Goal: Information Seeking & Learning: Learn about a topic

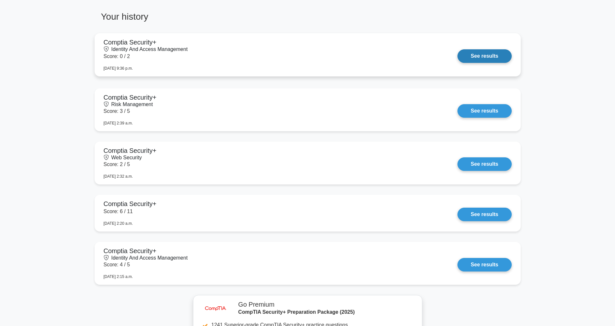
click at [457, 51] on link "See results" at bounding box center [484, 56] width 54 height 14
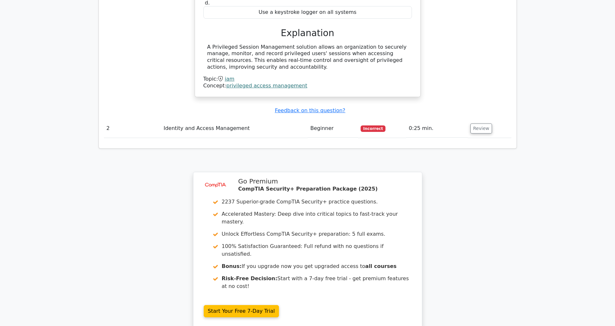
scroll to position [721, 0]
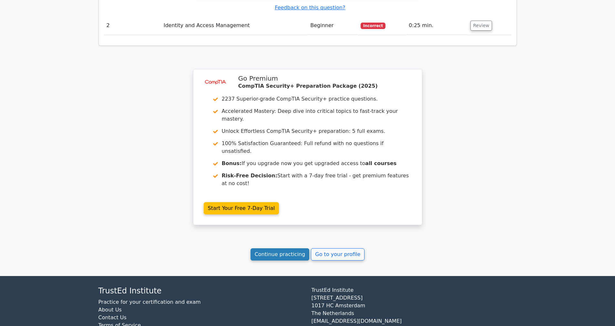
click at [287, 248] on link "Continue practicing" at bounding box center [279, 254] width 59 height 12
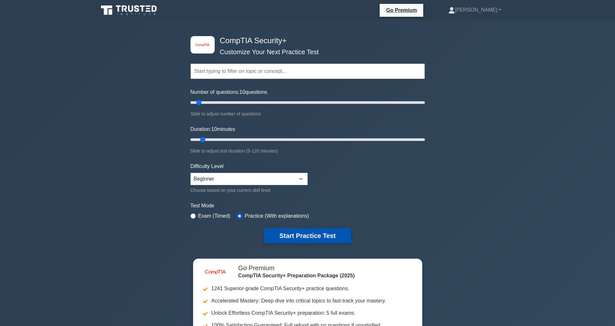
click at [271, 238] on button "Start Practice Test" at bounding box center [307, 235] width 87 height 15
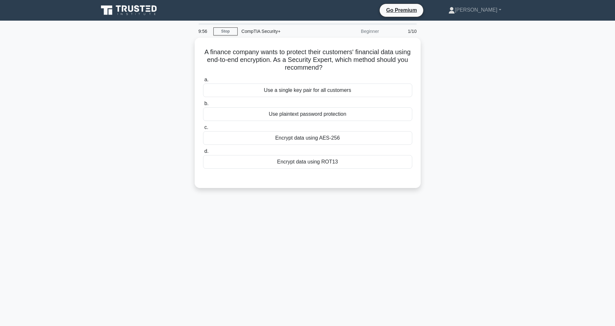
drag, startPoint x: 326, startPoint y: 66, endPoint x: 192, endPoint y: 44, distance: 136.0
click at [192, 44] on div "A finance company wants to protect their customers' financial data using end-to…" at bounding box center [308, 117] width 426 height 158
copy h5 "A finance company wants to protect their customers' financial data using end-to…"
click at [291, 138] on div "Encrypt data using AES-256" at bounding box center [307, 137] width 209 height 14
click at [203, 128] on input "c. Encrypt data using AES-256" at bounding box center [203, 126] width 0 height 4
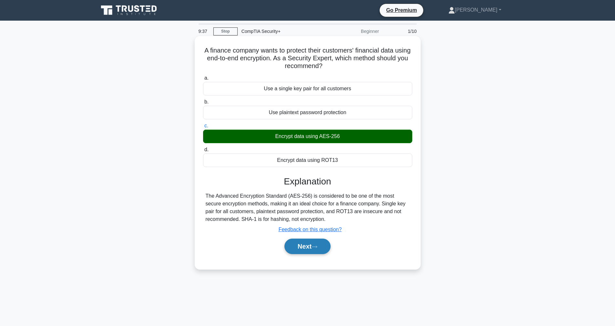
click at [317, 247] on icon at bounding box center [314, 247] width 5 height 2
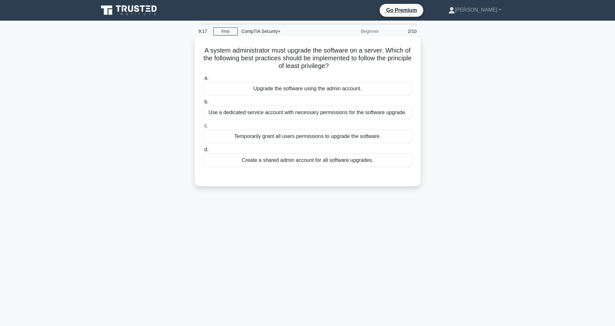
click at [248, 115] on div "Use a dedicated service account with necessary permissions for the software upg…" at bounding box center [307, 113] width 209 height 14
click at [203, 104] on input "b. Use a dedicated service account with necessary permissions for the software …" at bounding box center [203, 102] width 0 height 4
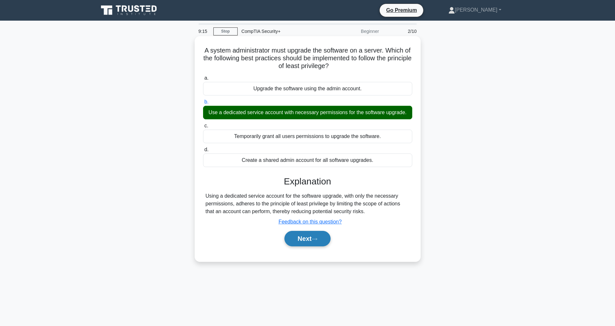
click at [297, 241] on button "Next" at bounding box center [307, 238] width 46 height 15
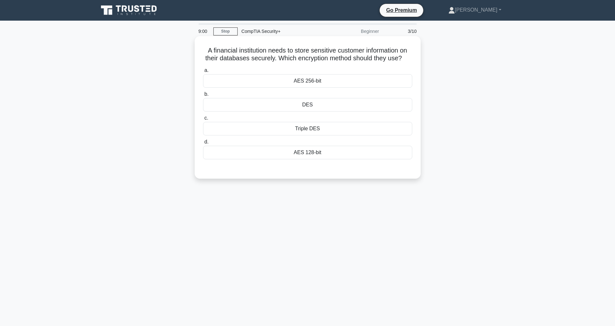
click at [301, 83] on div "AES 256-bit" at bounding box center [307, 81] width 209 height 14
click at [203, 73] on input "a. AES 256-bit" at bounding box center [203, 70] width 0 height 4
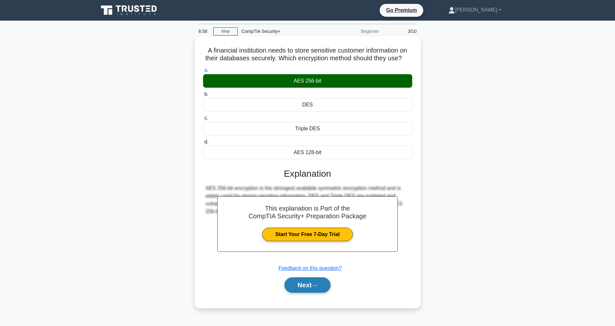
click at [307, 288] on button "Next" at bounding box center [307, 285] width 46 height 15
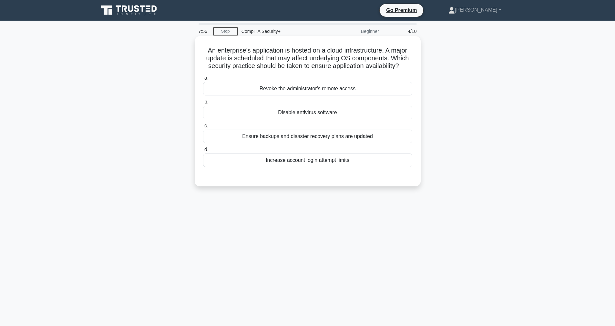
click at [298, 137] on div "Ensure backups and disaster recovery plans are updated" at bounding box center [307, 137] width 209 height 14
click at [203, 128] on input "c. Ensure backups and disaster recovery plans are updated" at bounding box center [203, 126] width 0 height 4
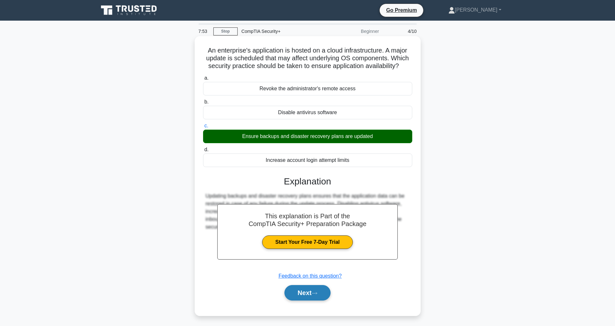
click at [317, 290] on button "Next" at bounding box center [307, 292] width 46 height 15
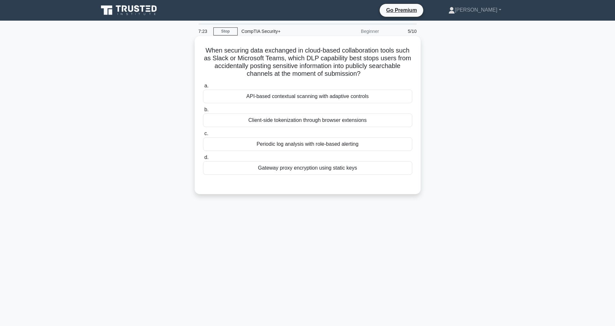
click at [276, 96] on div "API-based contextual scanning with adaptive controls" at bounding box center [307, 97] width 209 height 14
click at [203, 88] on input "a. API-based contextual scanning with adaptive controls" at bounding box center [203, 86] width 0 height 4
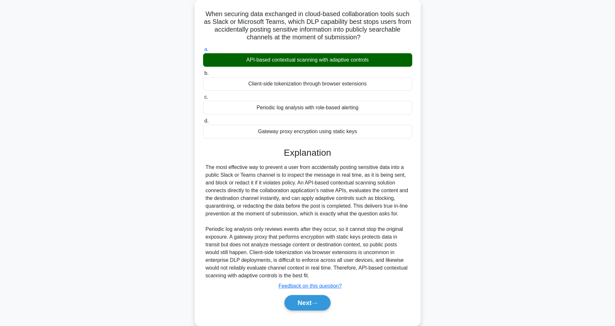
scroll to position [48, 0]
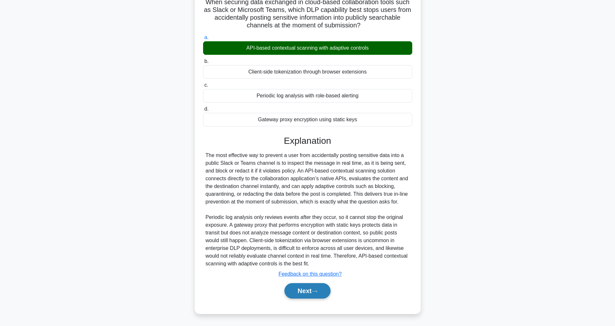
click at [313, 290] on button "Next" at bounding box center [307, 290] width 46 height 15
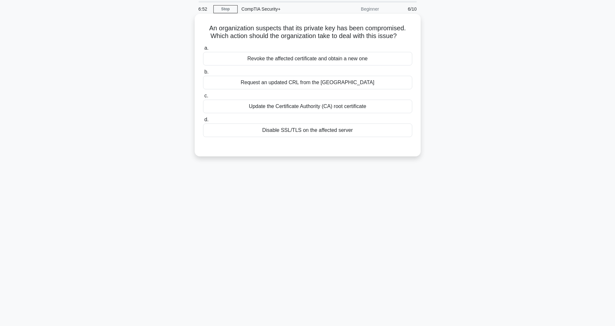
click at [300, 63] on div "Revoke the affected certificate and obtain a new one" at bounding box center [307, 59] width 209 height 14
click at [203, 50] on input "a. Revoke the affected certificate and obtain a new one" at bounding box center [203, 48] width 0 height 4
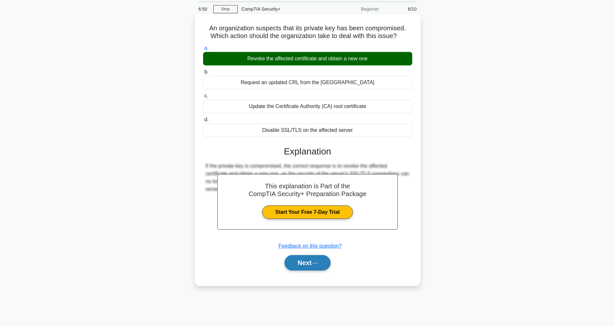
click at [307, 259] on button "Next" at bounding box center [307, 262] width 46 height 15
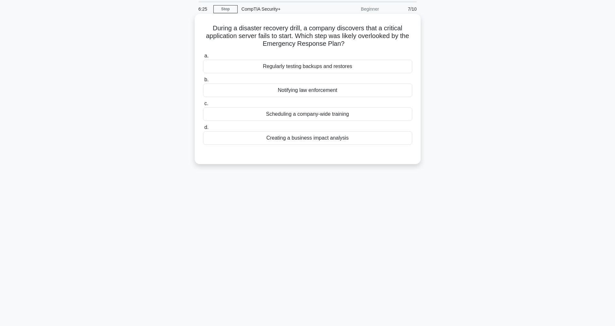
click at [281, 69] on div "Regularly testing backups and restores" at bounding box center [307, 67] width 209 height 14
click at [203, 58] on input "a. Regularly testing backups and restores" at bounding box center [203, 56] width 0 height 4
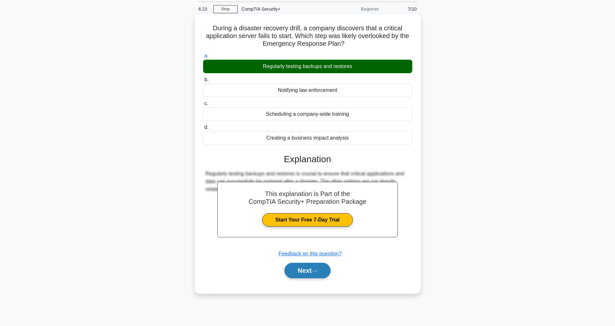
click at [307, 270] on button "Next" at bounding box center [307, 270] width 46 height 15
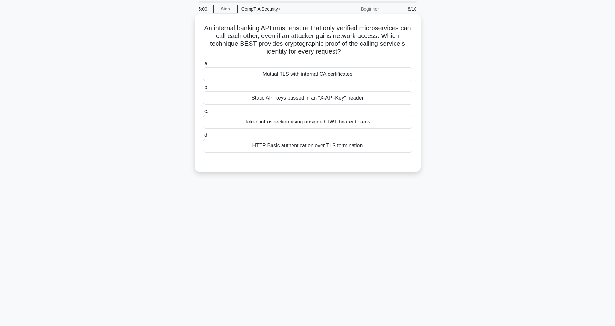
click at [244, 122] on div "Token introspection using unsigned JWT bearer tokens" at bounding box center [307, 122] width 209 height 14
click at [203, 114] on input "c. Token introspection using unsigned JWT bearer tokens" at bounding box center [203, 111] width 0 height 4
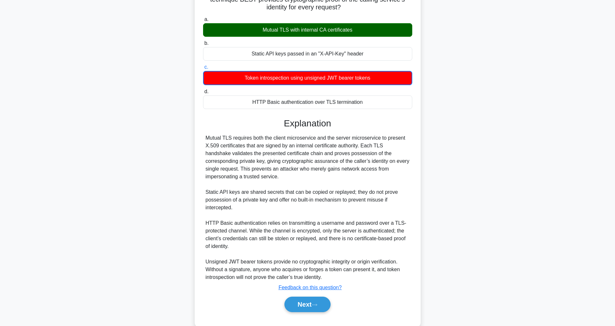
scroll to position [80, 0]
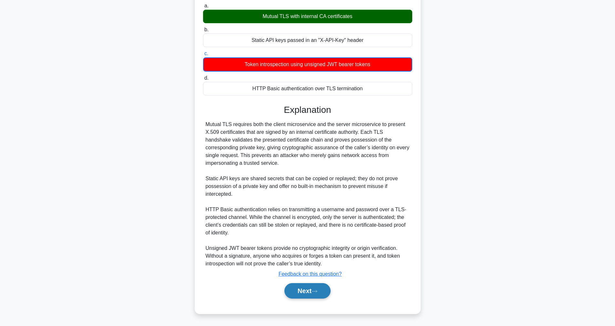
click at [302, 292] on button "Next" at bounding box center [307, 290] width 46 height 15
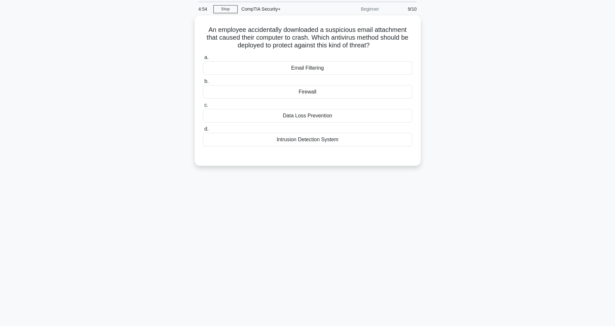
scroll to position [0, 0]
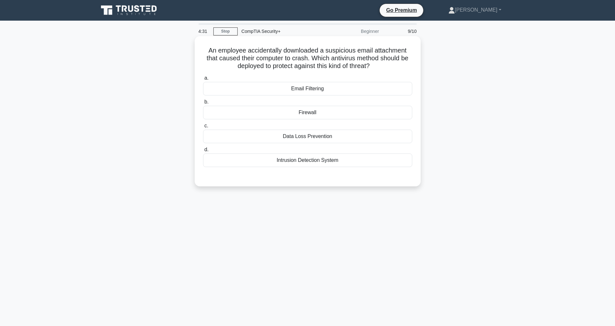
click at [284, 92] on div "Email Filtering" at bounding box center [307, 89] width 209 height 14
click at [203, 80] on input "a. Email Filtering" at bounding box center [203, 78] width 0 height 4
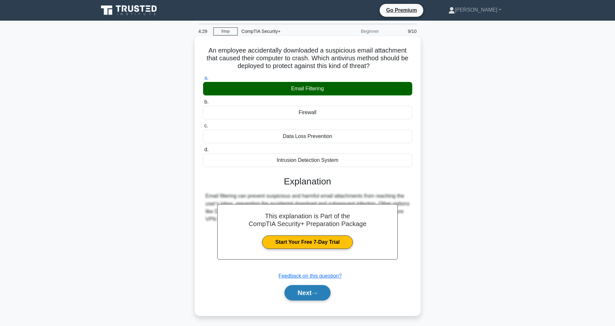
click at [300, 289] on button "Next" at bounding box center [307, 292] width 46 height 15
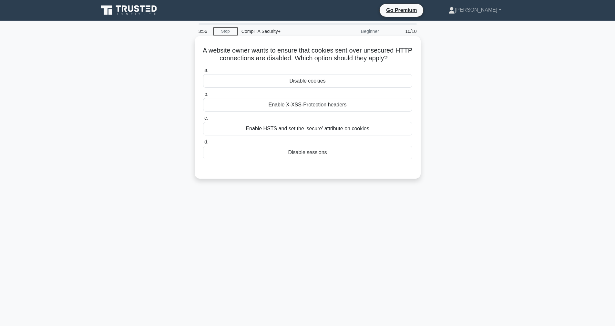
click at [295, 130] on div "Enable HSTS and set the 'secure' attribute on cookies" at bounding box center [307, 129] width 209 height 14
click at [203, 120] on input "c. Enable HSTS and set the 'secure' attribute on cookies" at bounding box center [203, 118] width 0 height 4
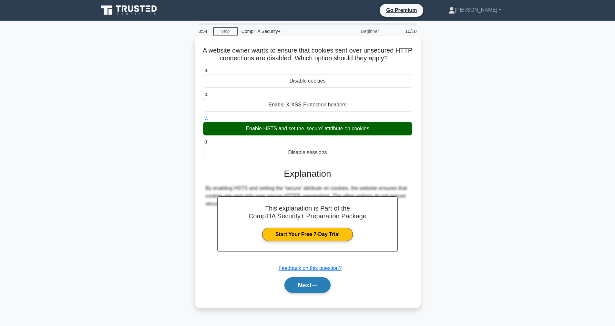
click at [309, 282] on button "Next" at bounding box center [307, 285] width 46 height 15
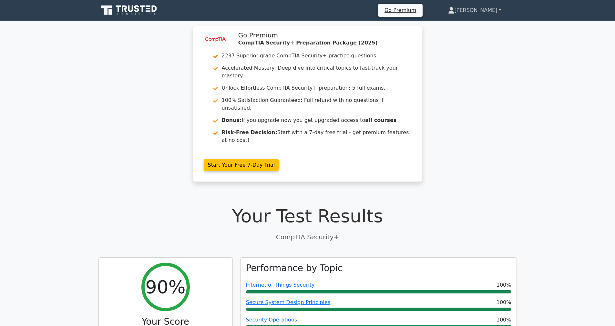
click at [485, 6] on link "[PERSON_NAME]" at bounding box center [474, 10] width 84 height 13
click at [466, 25] on link "Profile" at bounding box center [458, 25] width 51 height 10
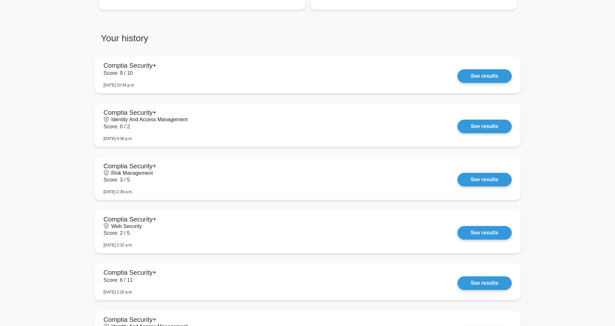
scroll to position [467, 0]
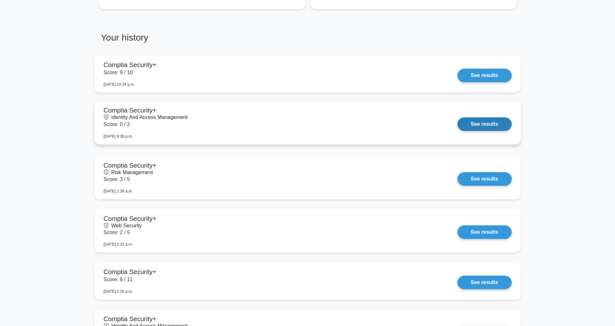
click at [473, 127] on link "See results" at bounding box center [484, 124] width 54 height 14
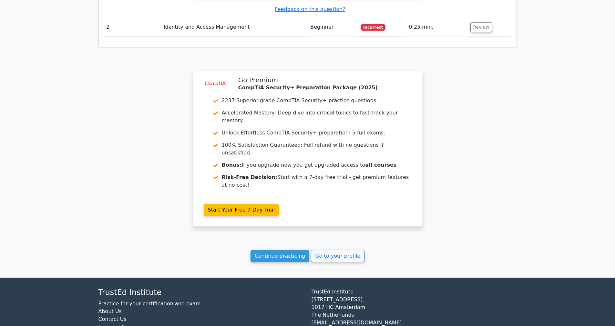
scroll to position [721, 0]
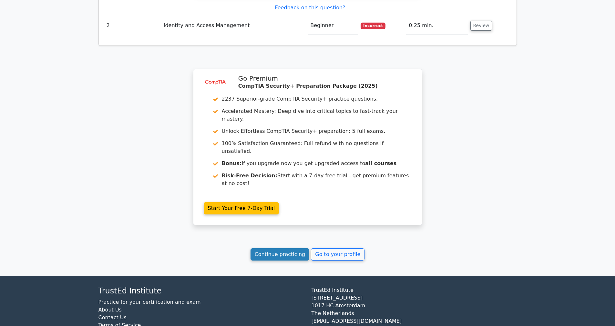
click at [285, 248] on link "Continue practicing" at bounding box center [279, 254] width 59 height 12
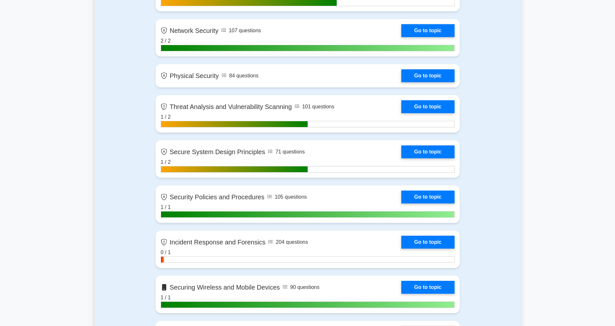
scroll to position [691, 0]
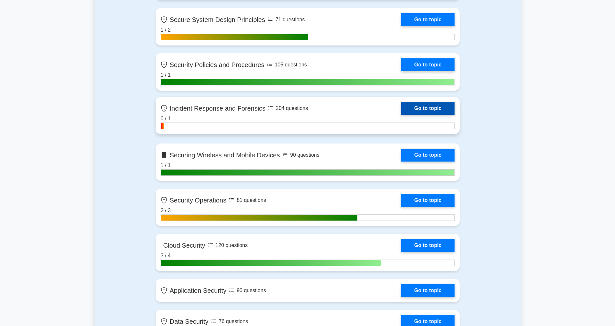
click at [429, 111] on link "Go to topic" at bounding box center [427, 108] width 53 height 13
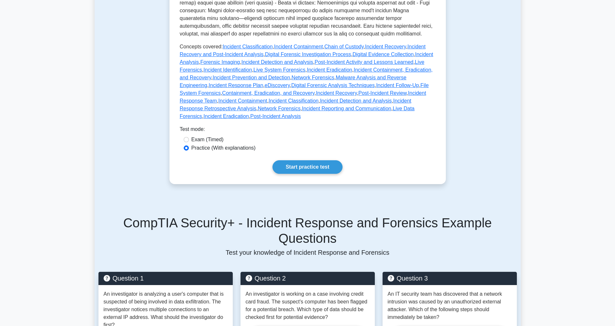
scroll to position [279, 0]
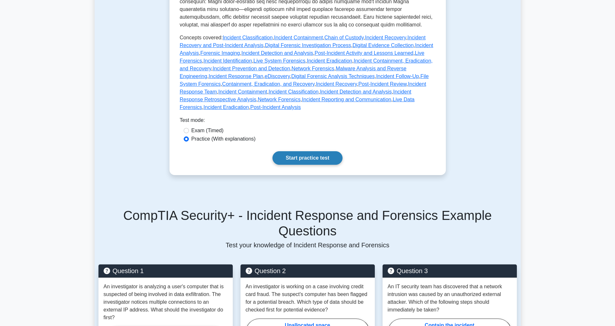
click at [330, 158] on link "Start practice test" at bounding box center [307, 158] width 70 height 14
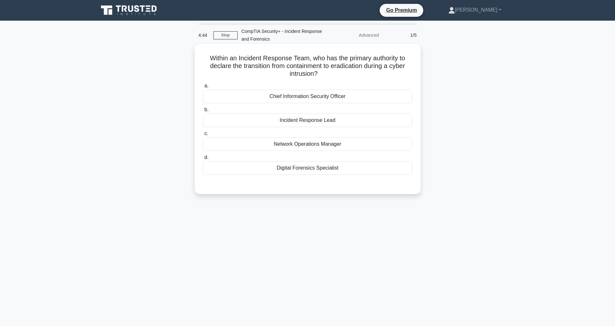
click at [302, 125] on div "Incident Response Lead" at bounding box center [307, 121] width 209 height 14
click at [203, 112] on input "b. Incident Response Lead" at bounding box center [203, 110] width 0 height 4
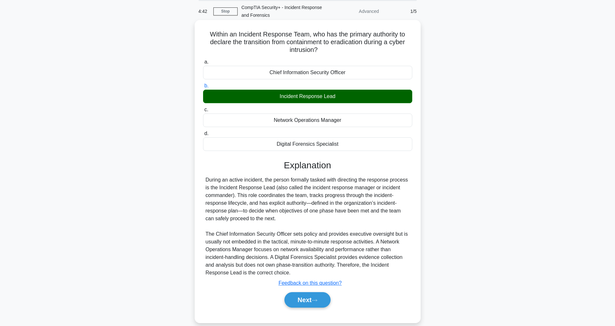
scroll to position [33, 0]
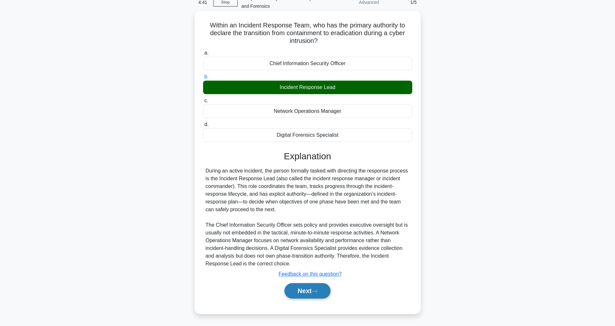
click at [308, 290] on button "Next" at bounding box center [307, 290] width 46 height 15
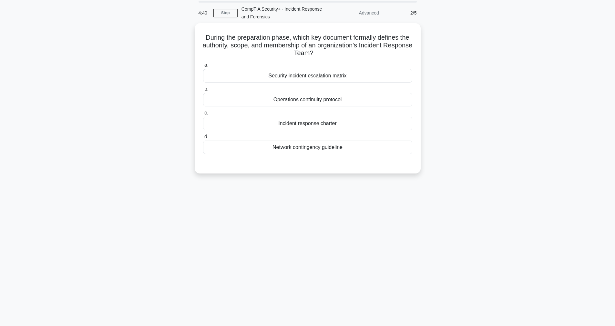
scroll to position [22, 0]
click at [255, 75] on div "Security incident escalation matrix" at bounding box center [307, 74] width 209 height 14
click at [203, 66] on input "a. Security incident escalation matrix" at bounding box center [203, 64] width 0 height 4
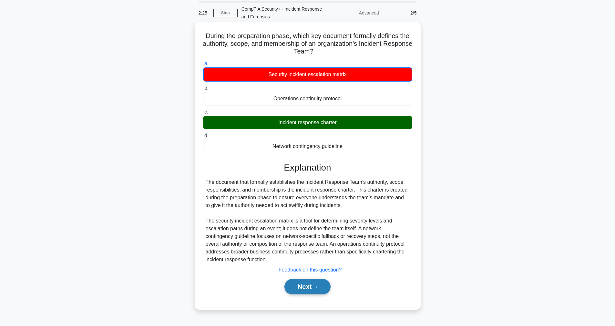
click at [325, 282] on button "Next" at bounding box center [307, 286] width 46 height 15
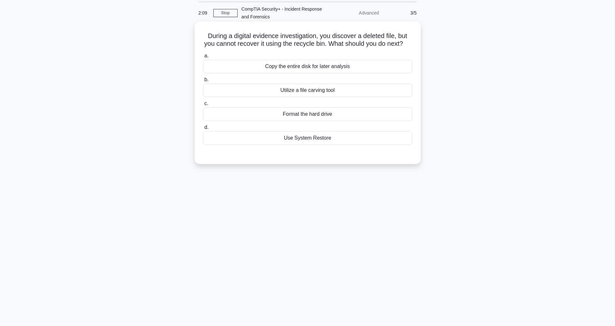
click at [266, 90] on div "Utilize a file carving tool" at bounding box center [307, 91] width 209 height 14
click at [203, 82] on input "b. Utilize a file carving tool" at bounding box center [203, 80] width 0 height 4
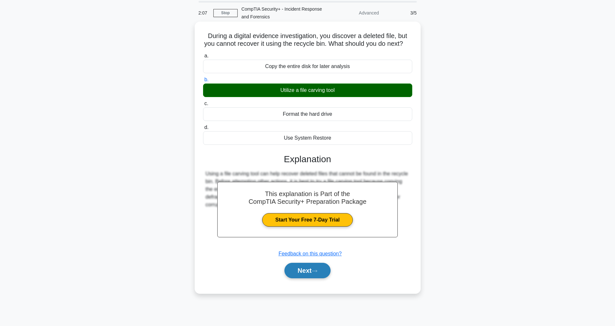
click at [330, 270] on button "Next" at bounding box center [307, 270] width 46 height 15
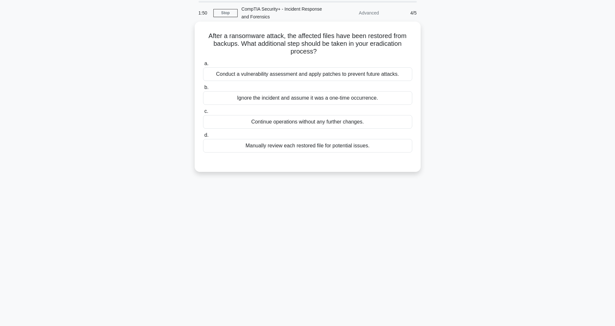
drag, startPoint x: 322, startPoint y: 52, endPoint x: 198, endPoint y: 35, distance: 125.1
click at [198, 35] on div "After a ransomware attack, the affected files have been restored from backups. …" at bounding box center [307, 96] width 221 height 145
click at [259, 56] on h5 "After a ransomware attack, the affected files have been restored from backups. …" at bounding box center [307, 44] width 210 height 24
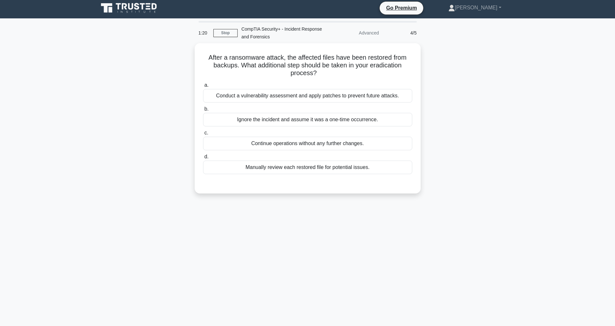
scroll to position [0, 0]
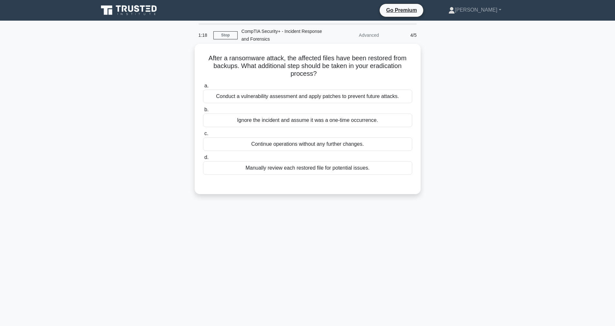
drag, startPoint x: 327, startPoint y: 54, endPoint x: 204, endPoint y: 55, distance: 122.6
click at [204, 55] on h5 "After a ransomware attack, the affected files have been restored from backups. …" at bounding box center [307, 66] width 210 height 24
click at [283, 168] on div "Manually review each restored file for potential issues." at bounding box center [307, 168] width 209 height 14
click at [203, 160] on input "d. Manually review each restored file for potential issues." at bounding box center [203, 158] width 0 height 4
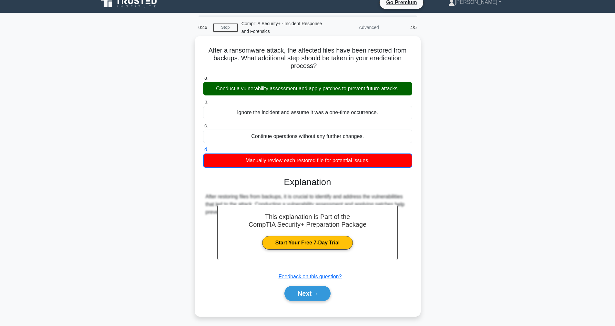
scroll to position [5, 0]
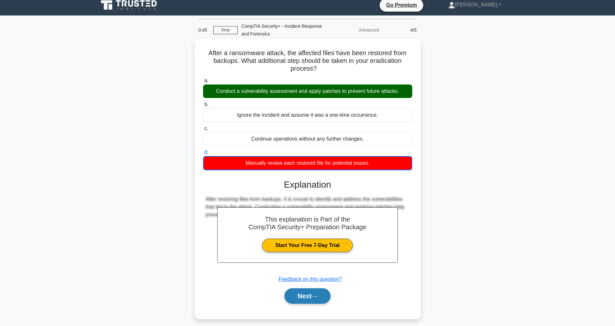
click at [299, 290] on button "Next" at bounding box center [307, 296] width 46 height 15
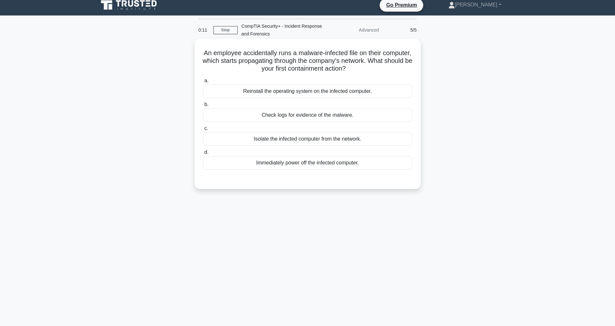
click at [250, 139] on div "Isolate the infected computer from the network." at bounding box center [307, 139] width 209 height 14
click at [203, 131] on input "c. Isolate the infected computer from the network." at bounding box center [203, 129] width 0 height 4
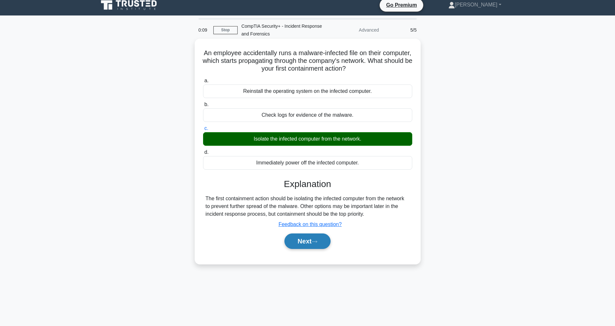
click at [322, 240] on button "Next" at bounding box center [307, 241] width 46 height 15
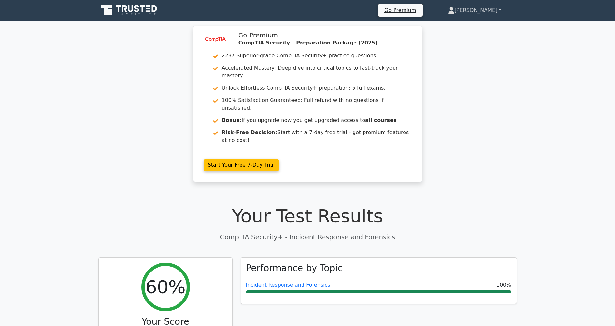
click at [491, 7] on link "[PERSON_NAME]" at bounding box center [474, 10] width 84 height 13
click at [470, 25] on link "Profile" at bounding box center [458, 25] width 51 height 10
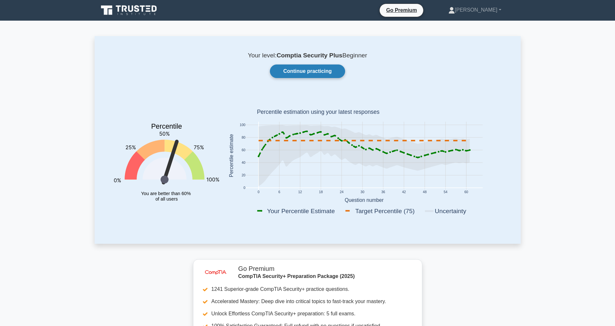
click at [295, 75] on link "Continue practicing" at bounding box center [307, 72] width 75 height 14
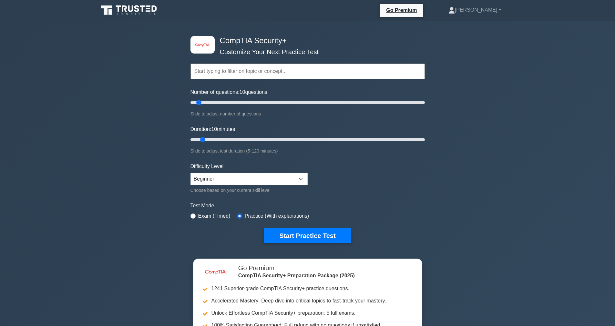
click at [213, 107] on div "Number of questions: 10 questions Slide to adjust number of questions" at bounding box center [307, 102] width 234 height 29
click at [218, 104] on input "Number of questions: 25 questions" at bounding box center [307, 103] width 234 height 8
drag, startPoint x: 218, startPoint y: 104, endPoint x: 237, endPoint y: 106, distance: 19.2
type input "40"
click at [237, 106] on input "Number of questions: 40 questions" at bounding box center [307, 103] width 234 height 8
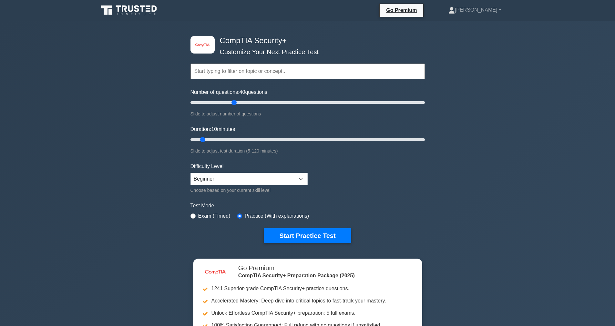
click at [251, 75] on input "text" at bounding box center [307, 71] width 234 height 15
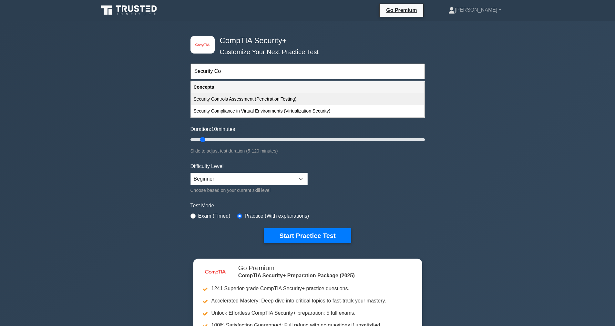
click at [247, 101] on div "Security Controls Assessment (Penetration Testing)" at bounding box center [307, 99] width 233 height 12
type input "Security Controls Assessment (Penetration Testing)"
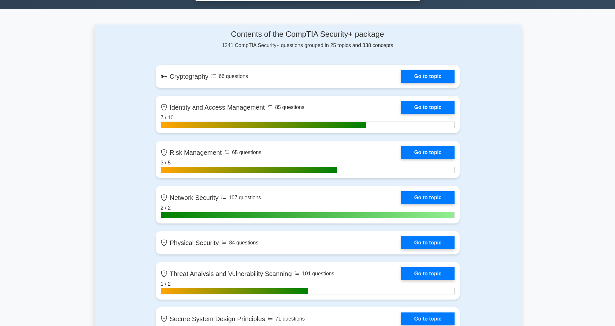
scroll to position [394, 0]
